Goal: Check status: Check status

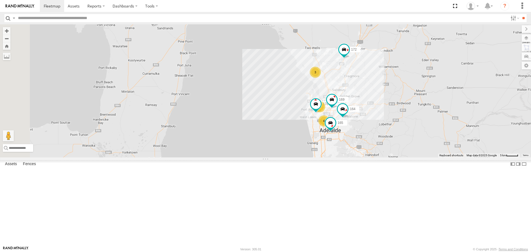
drag, startPoint x: 242, startPoint y: 52, endPoint x: 241, endPoint y: 105, distance: 53.4
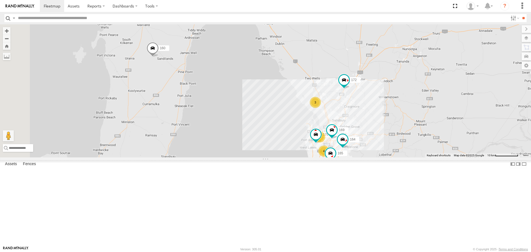
click at [159, 57] on span at bounding box center [153, 49] width 12 height 15
click at [148, 51] on label at bounding box center [143, 49] width 11 height 4
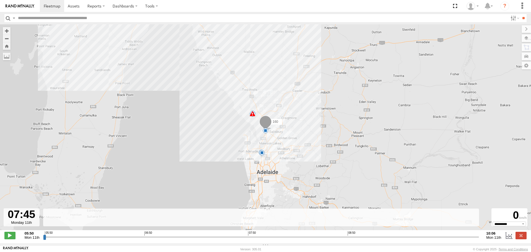
drag, startPoint x: 44, startPoint y: 241, endPoint x: 238, endPoint y: 242, distance: 193.8
click at [238, 239] on input "range" at bounding box center [261, 236] width 436 height 5
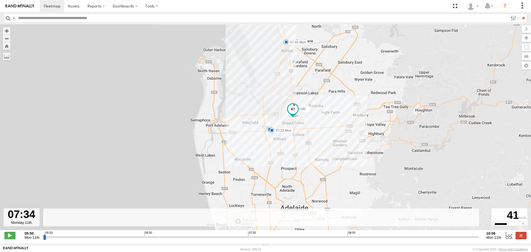
drag, startPoint x: 237, startPoint y: 239, endPoint x: 220, endPoint y: 248, distance: 18.8
click at [220, 239] on input "range" at bounding box center [261, 236] width 436 height 5
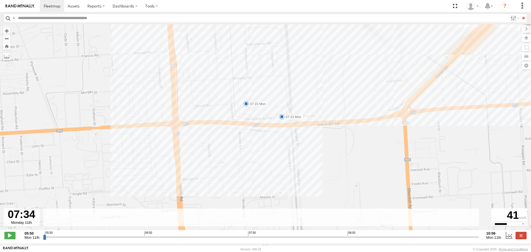
drag, startPoint x: 321, startPoint y: 59, endPoint x: 236, endPoint y: 195, distance: 161.2
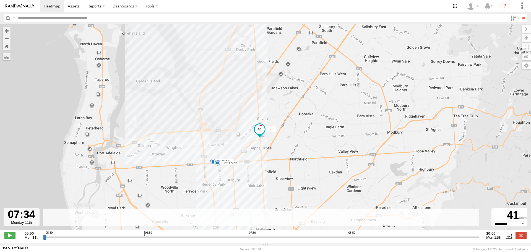
drag, startPoint x: 269, startPoint y: 151, endPoint x: 244, endPoint y: 186, distance: 43.0
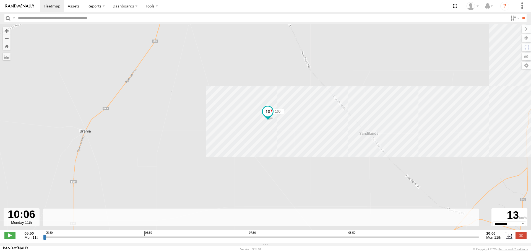
drag, startPoint x: 220, startPoint y: 241, endPoint x: 484, endPoint y: 241, distance: 264.6
click at [479, 239] on input "range" at bounding box center [261, 236] width 436 height 5
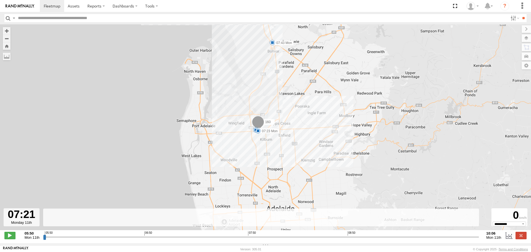
drag, startPoint x: 478, startPoint y: 240, endPoint x: 198, endPoint y: 239, distance: 279.5
click at [198, 239] on input "range" at bounding box center [261, 236] width 436 height 5
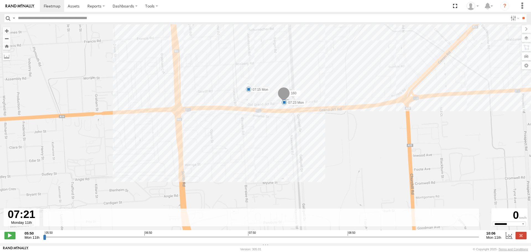
drag, startPoint x: 287, startPoint y: 94, endPoint x: 260, endPoint y: 129, distance: 44.4
click at [260, 129] on div "160 05:55 Mon 05:55 Mon 06:26 Mon 07:15 Mon 07:23 Mon 07:43 Mon 08:06 Mon" at bounding box center [265, 130] width 531 height 212
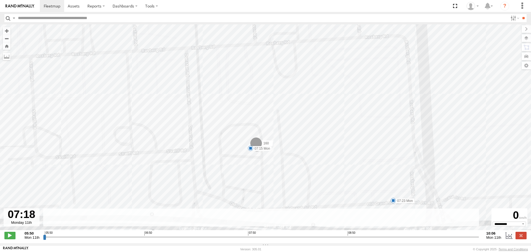
drag, startPoint x: 199, startPoint y: 239, endPoint x: 193, endPoint y: 244, distance: 7.6
type input "**********"
click at [193, 239] on input "range" at bounding box center [261, 236] width 436 height 5
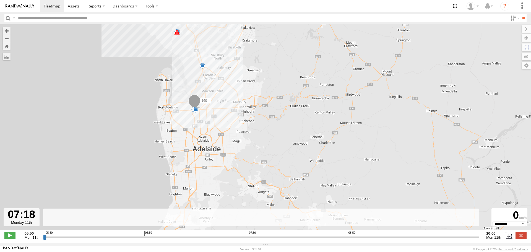
click at [20, 4] on link at bounding box center [20, 6] width 40 height 12
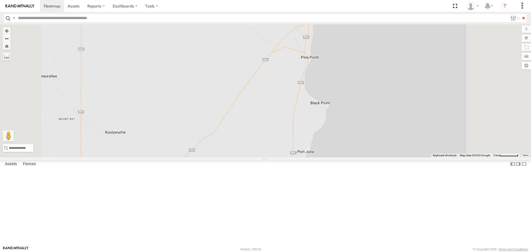
drag, startPoint x: 251, startPoint y: 57, endPoint x: 251, endPoint y: 98, distance: 40.9
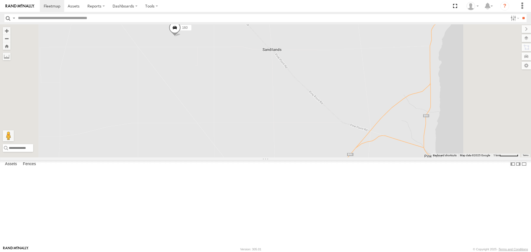
click at [181, 36] on span at bounding box center [175, 29] width 12 height 15
click at [171, 30] on label at bounding box center [165, 28] width 11 height 4
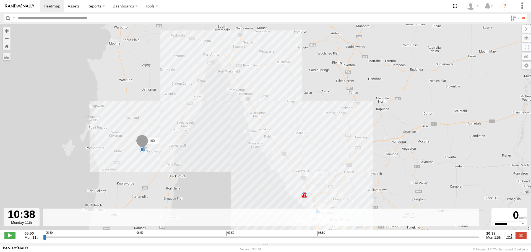
drag, startPoint x: 44, startPoint y: 239, endPoint x: 481, endPoint y: 261, distance: 437.4
type input "**********"
click at [479, 239] on input "range" at bounding box center [261, 236] width 436 height 5
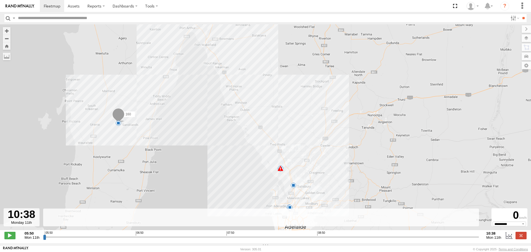
drag, startPoint x: 335, startPoint y: 155, endPoint x: 257, endPoint y: 77, distance: 110.7
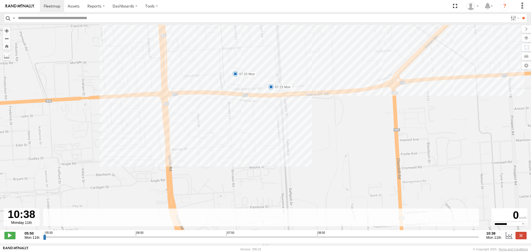
drag, startPoint x: 225, startPoint y: 96, endPoint x: 215, endPoint y: 130, distance: 35.7
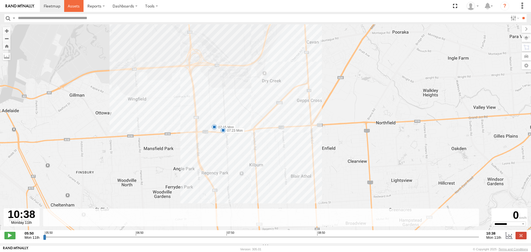
click at [74, 9] on link at bounding box center [74, 6] width 20 height 12
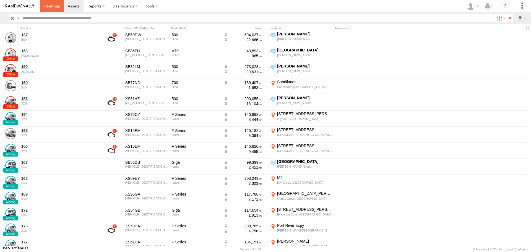
click at [52, 6] on span at bounding box center [52, 5] width 17 height 5
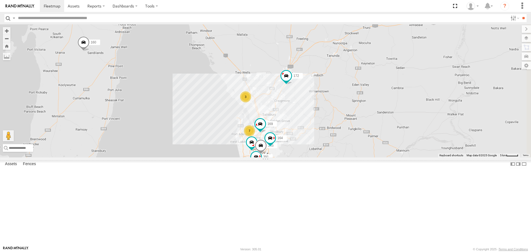
drag, startPoint x: 434, startPoint y: 106, endPoint x: 350, endPoint y: 156, distance: 97.5
click at [251, 102] on div "3" at bounding box center [245, 96] width 11 height 11
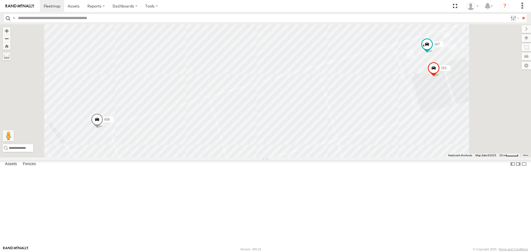
click at [20, 6] on img at bounding box center [20, 6] width 29 height 4
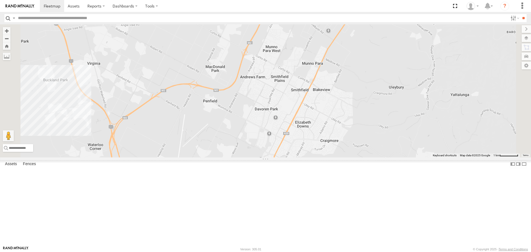
drag, startPoint x: 445, startPoint y: 65, endPoint x: 396, endPoint y: 124, distance: 77.1
click at [396, 124] on div "169 177 172 391 160 164 166 165" at bounding box center [265, 90] width 531 height 133
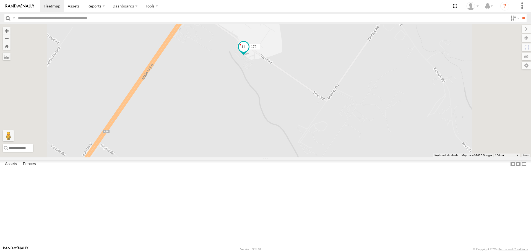
click at [249, 52] on span at bounding box center [244, 47] width 10 height 10
click at [306, 112] on div "169 177 172 391 160 164 166 165 172 [GEOGRAPHIC_DATA][PERSON_NAME] -34.6426 , 1…" at bounding box center [265, 90] width 531 height 133
